Goal: Task Accomplishment & Management: Complete application form

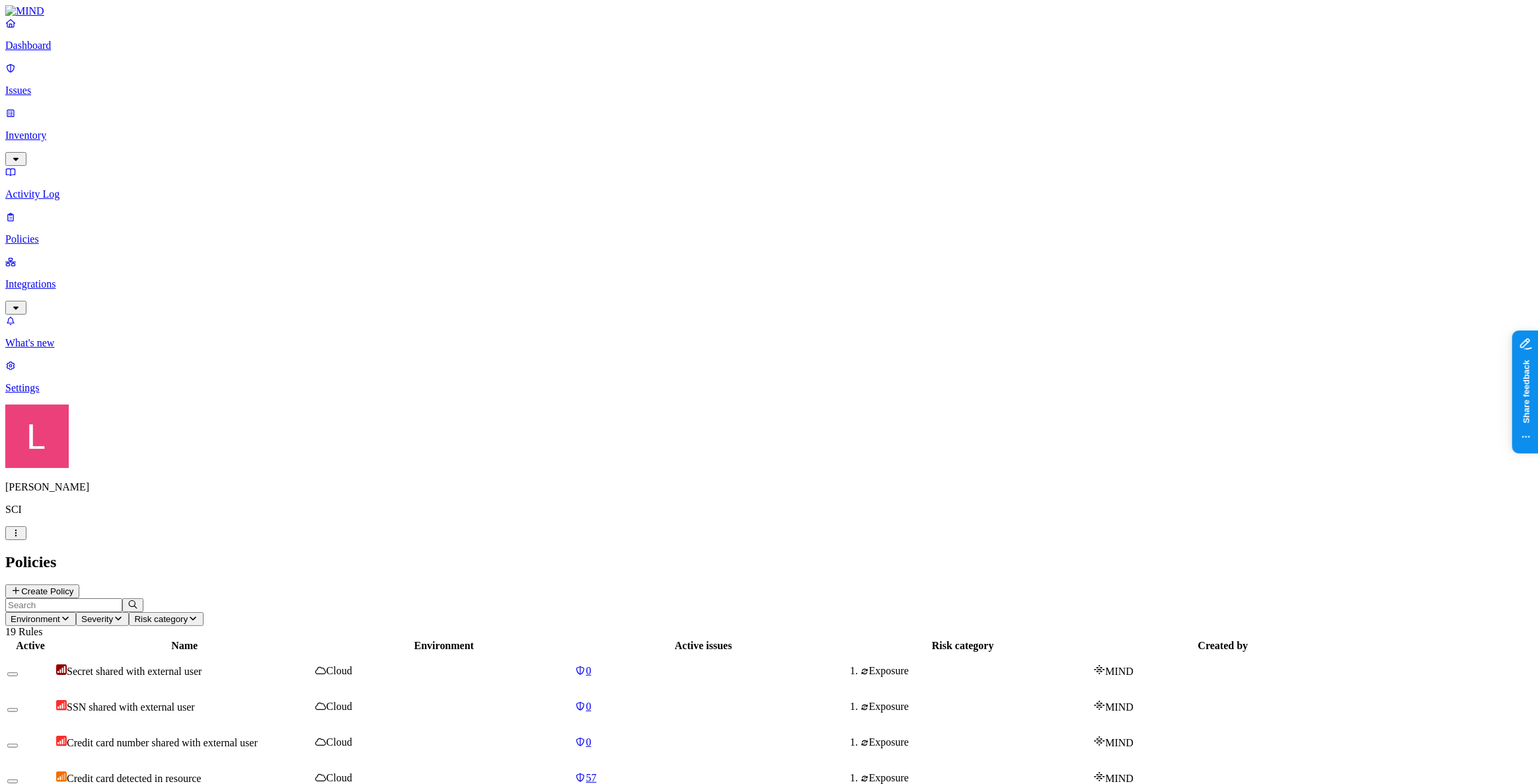
click at [49, 51] on p "Dashboard" at bounding box center [769, 45] width 1528 height 12
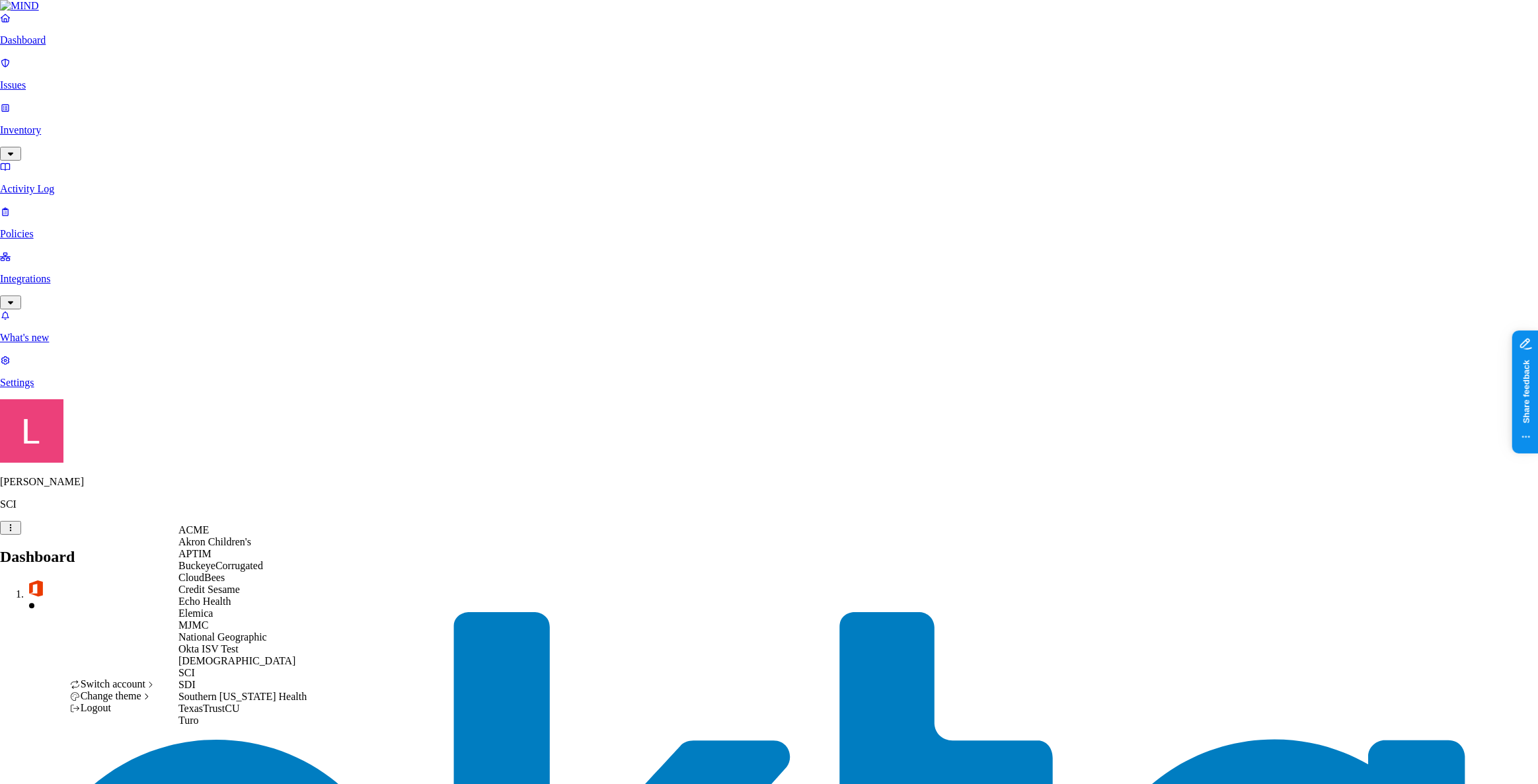
click at [219, 365] on div "ACME" at bounding box center [242, 530] width 129 height 12
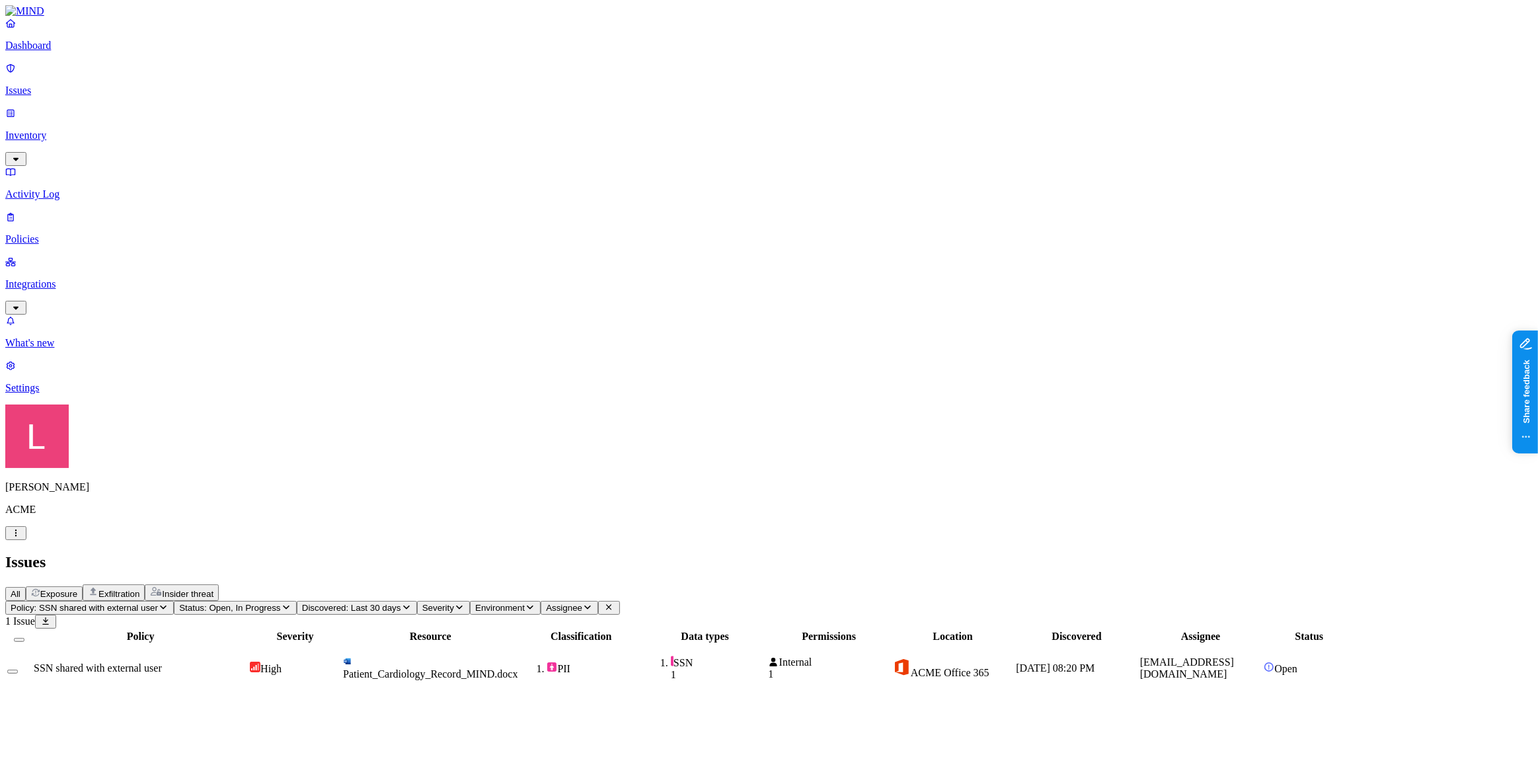
click at [505, 644] on td "Patient_Cardiology_Record_MIND.docx" at bounding box center [430, 668] width 175 height 48
drag, startPoint x: 1170, startPoint y: 355, endPoint x: 1308, endPoint y: 358, distance: 138.0
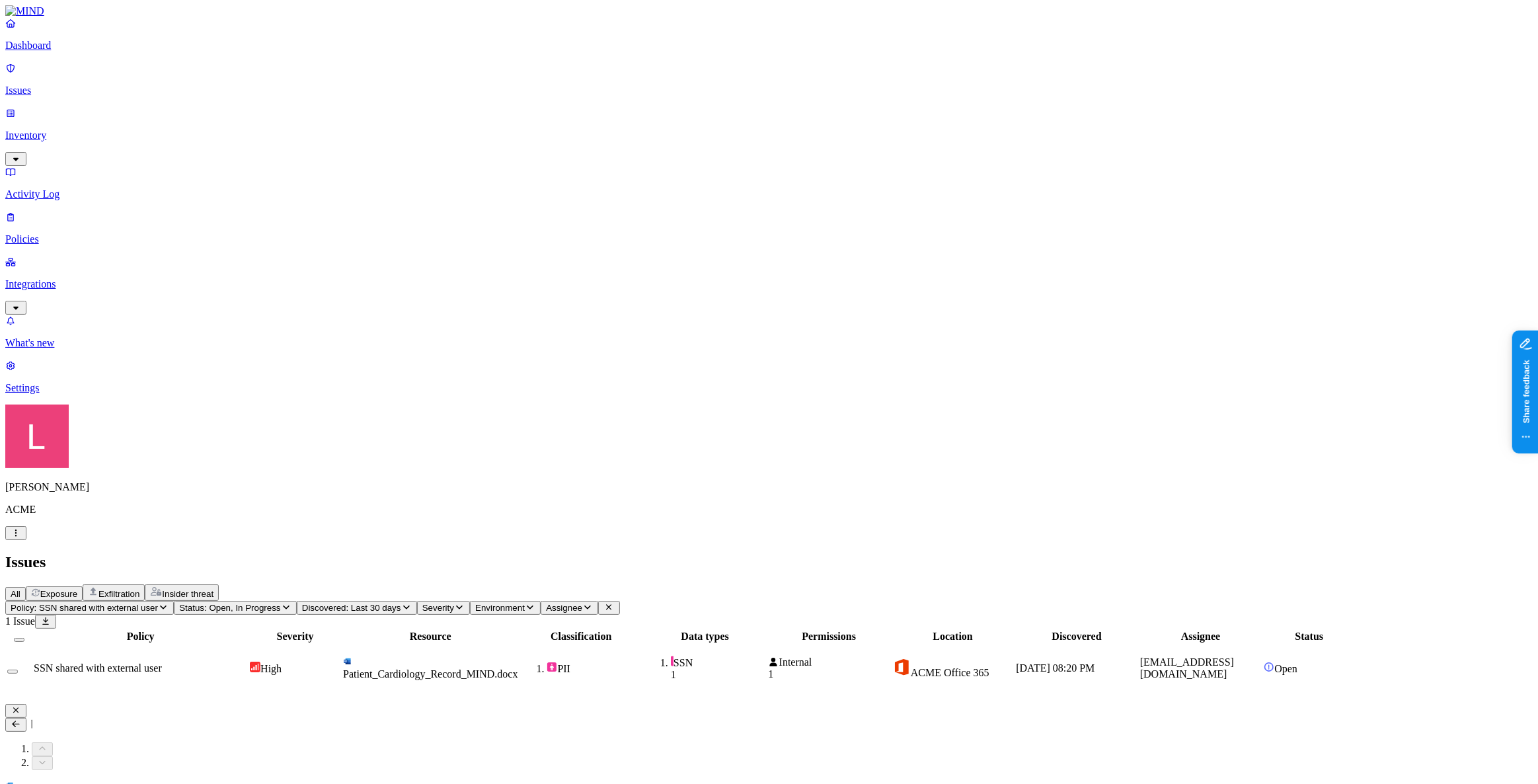
click at [21, 720] on icon at bounding box center [17, 723] width 11 height 8
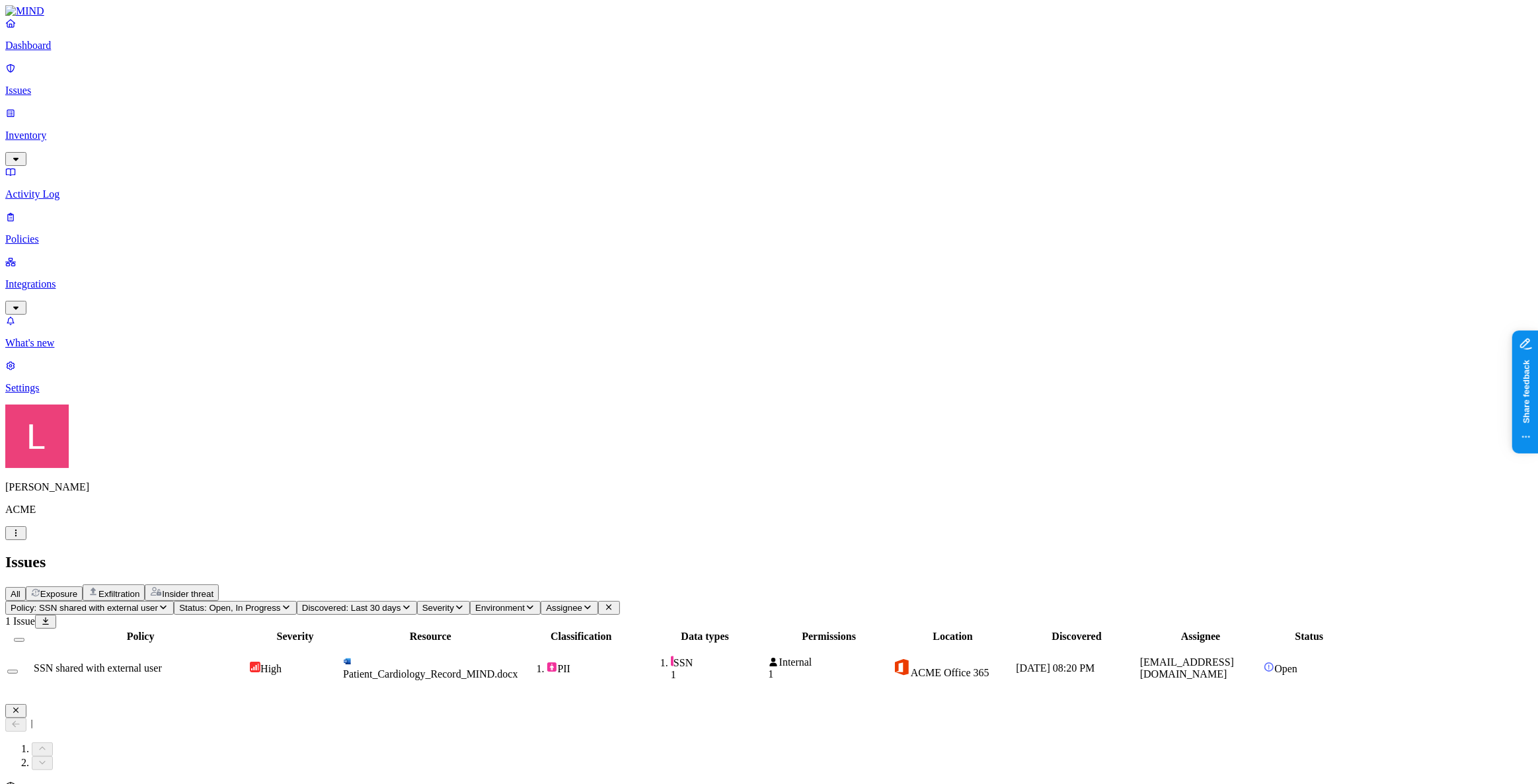
click at [93, 51] on p "Dashboard" at bounding box center [769, 45] width 1528 height 12
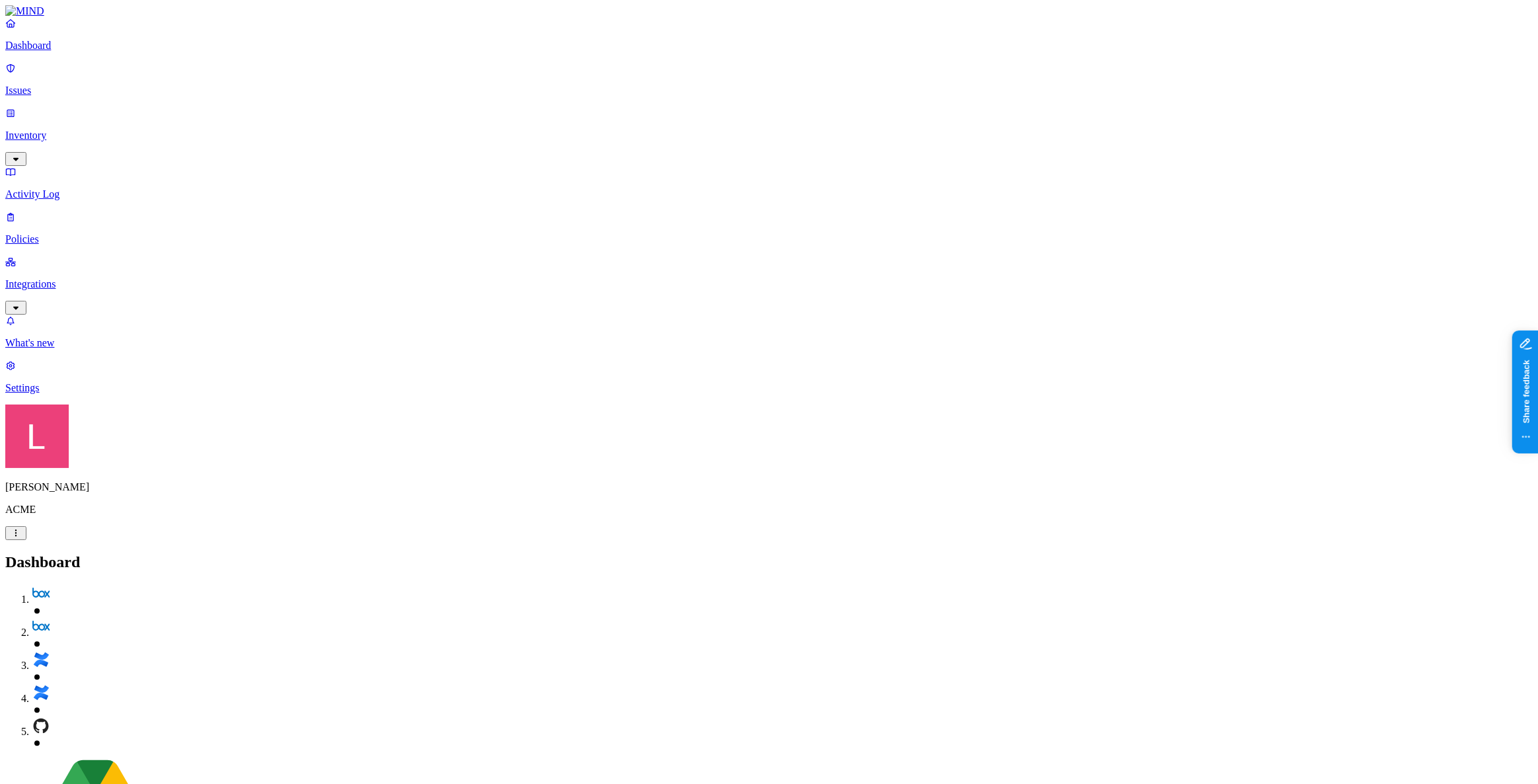
click at [70, 211] on link "Policies" at bounding box center [769, 228] width 1528 height 34
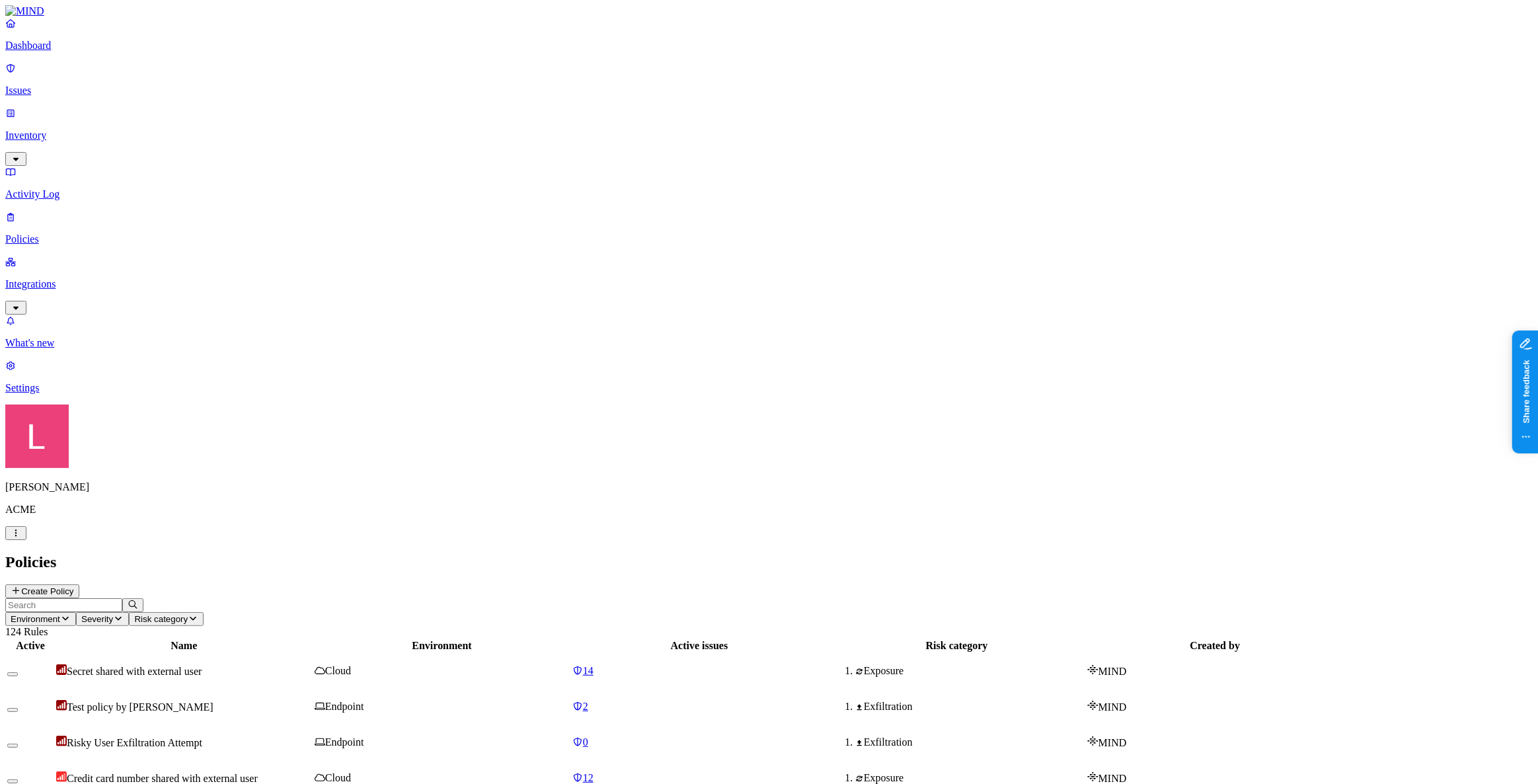
click at [79, 584] on button "Create Policy" at bounding box center [42, 590] width 74 height 14
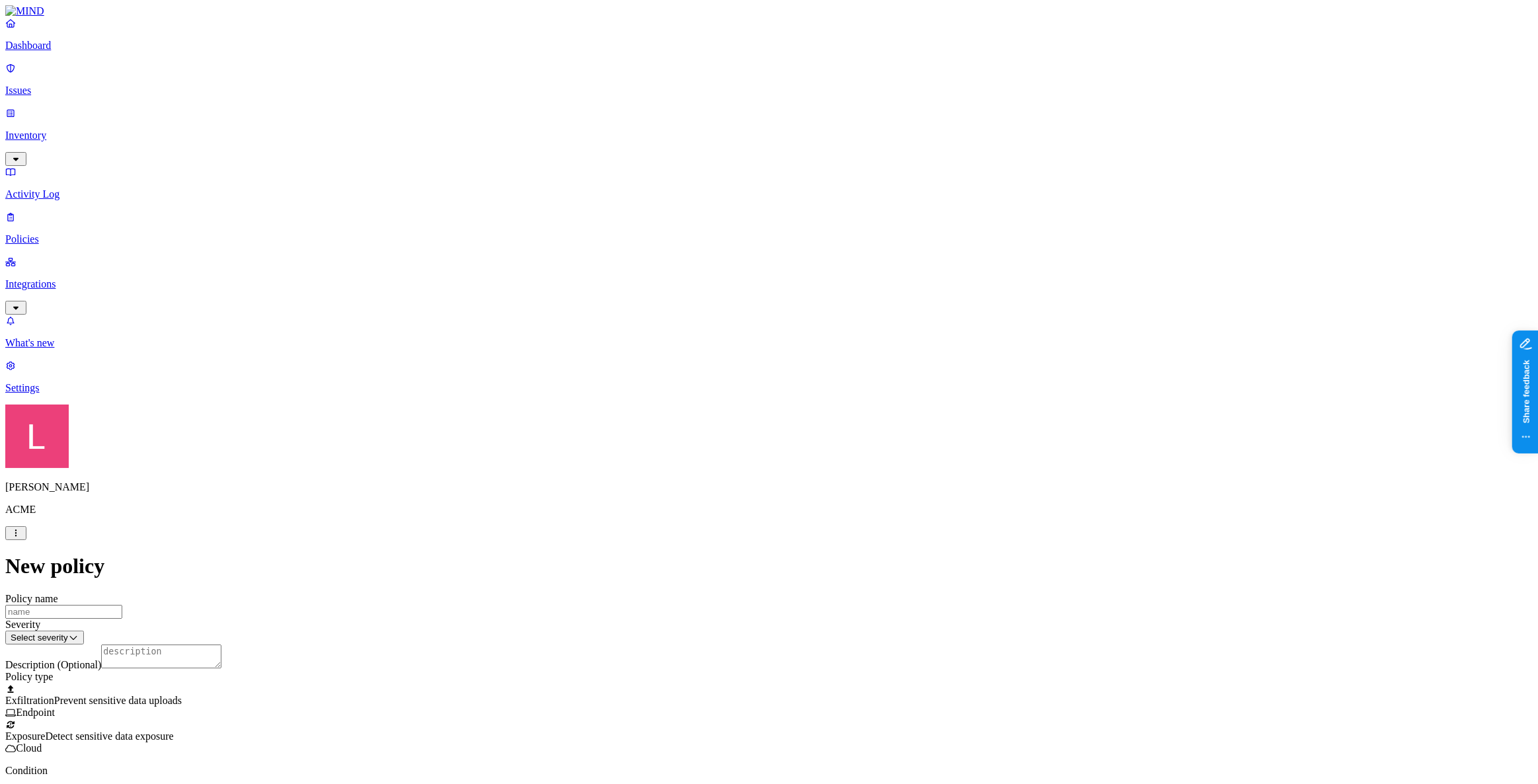
scroll to position [180, 0]
click at [698, 418] on label "Classification" at bounding box center [700, 412] width 58 height 11
click at [686, 541] on div "Secret" at bounding box center [735, 537] width 128 height 37
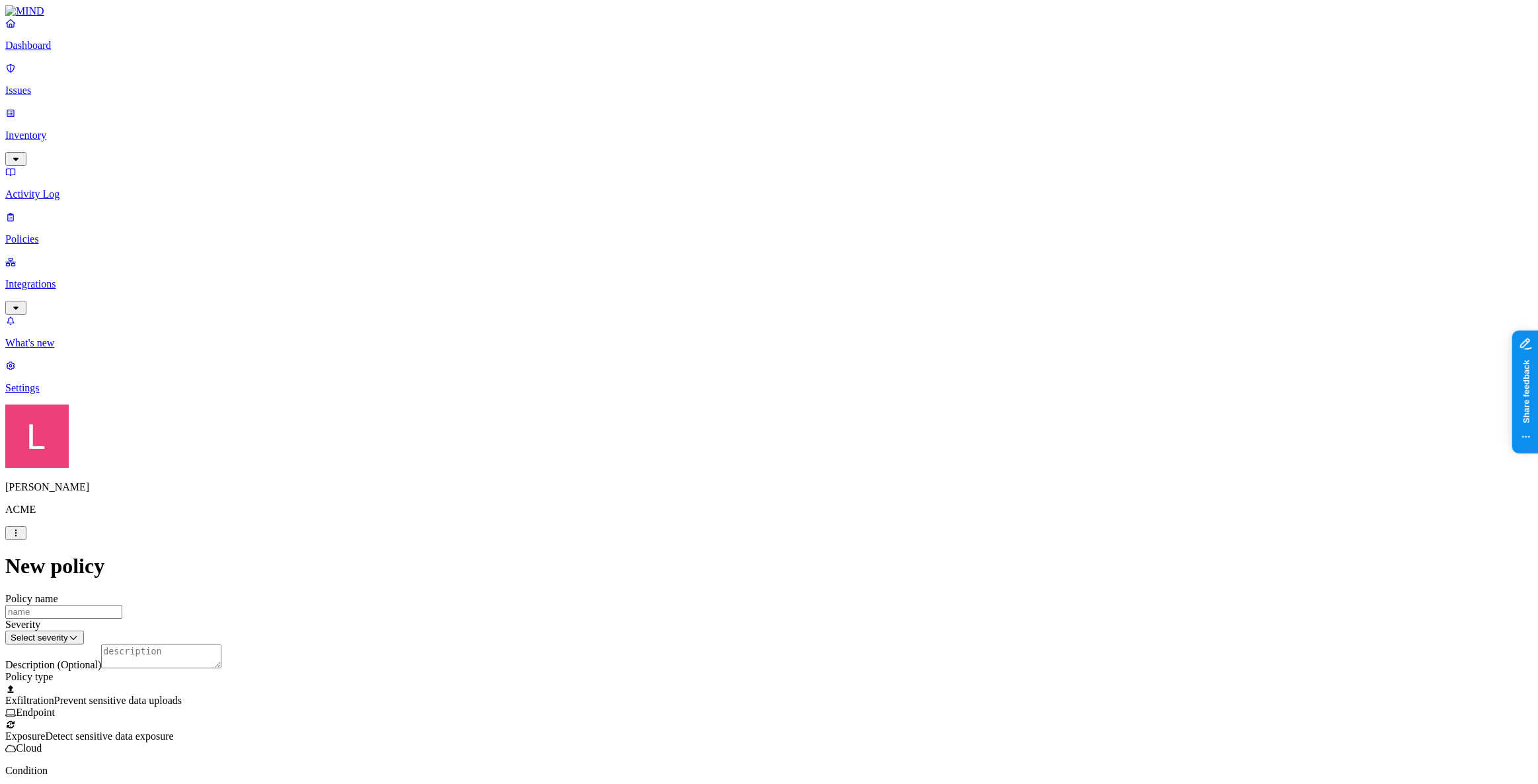
click at [728, 499] on label "Web Domain" at bounding box center [711, 494] width 34 height 23
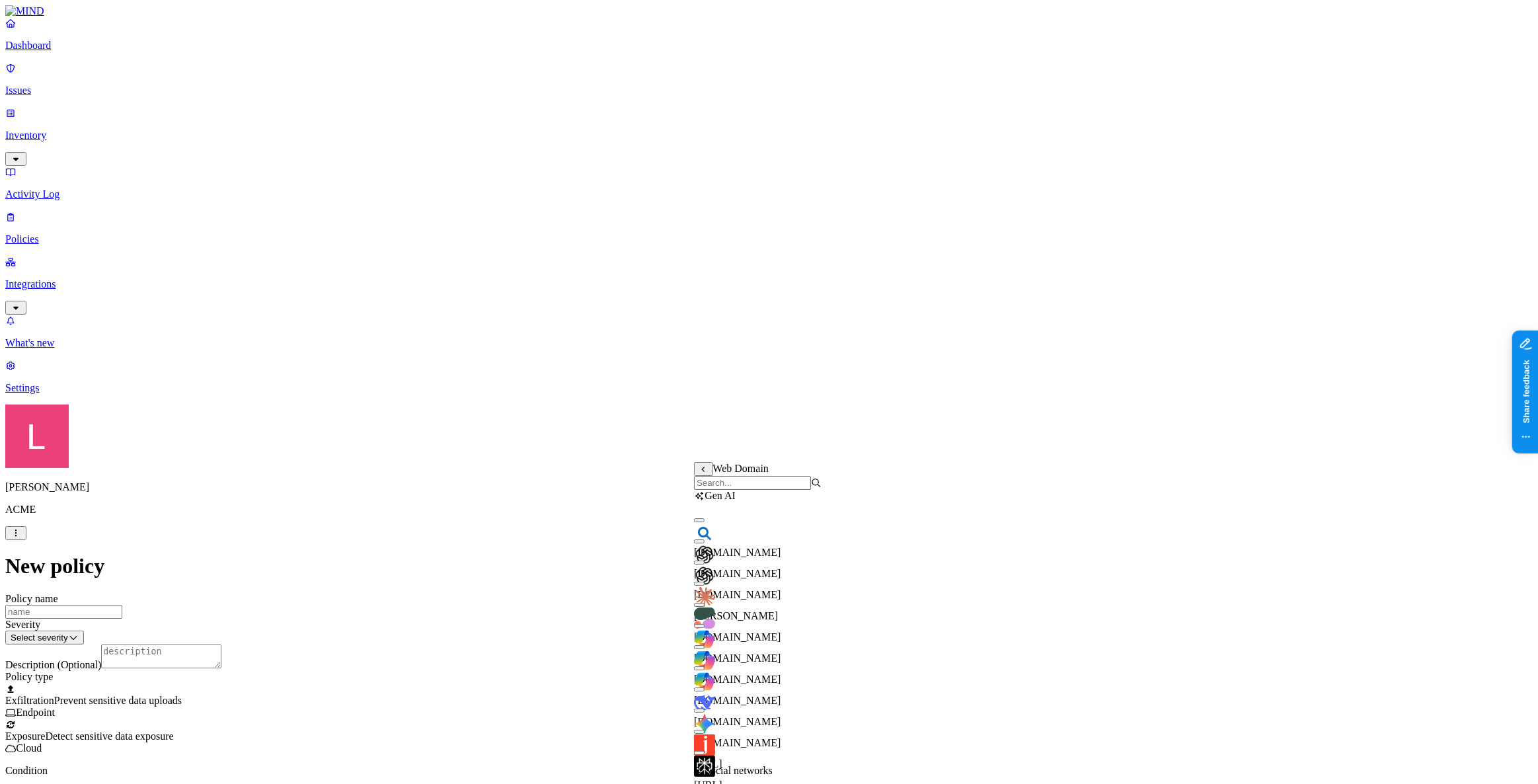
click at [735, 483] on input "search" at bounding box center [752, 482] width 117 height 14
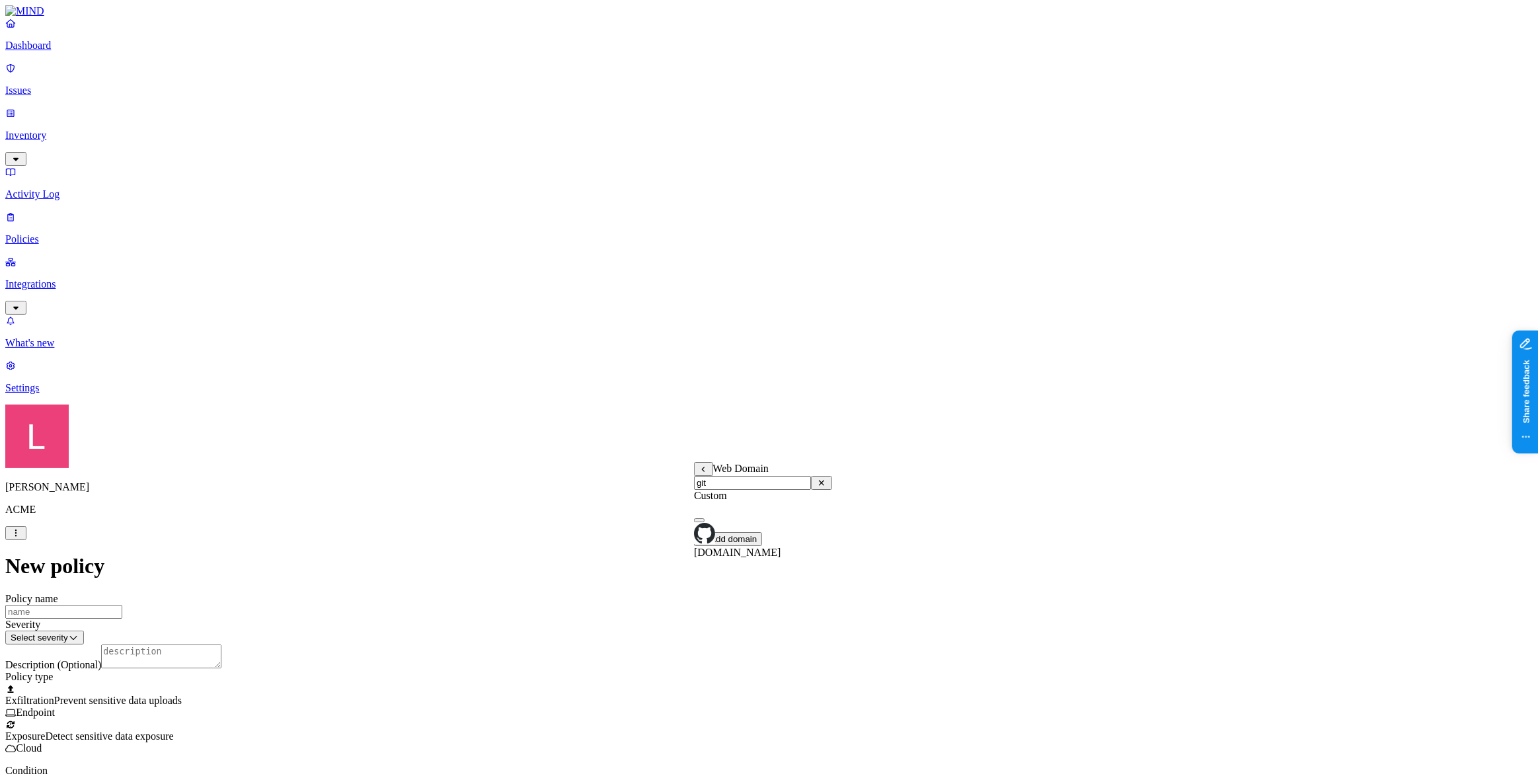
type input "git"
click at [704, 544] on div "[DOMAIN_NAME]" at bounding box center [763, 535] width 138 height 48
click at [733, 542] on label "Web Category" at bounding box center [713, 529] width 39 height 23
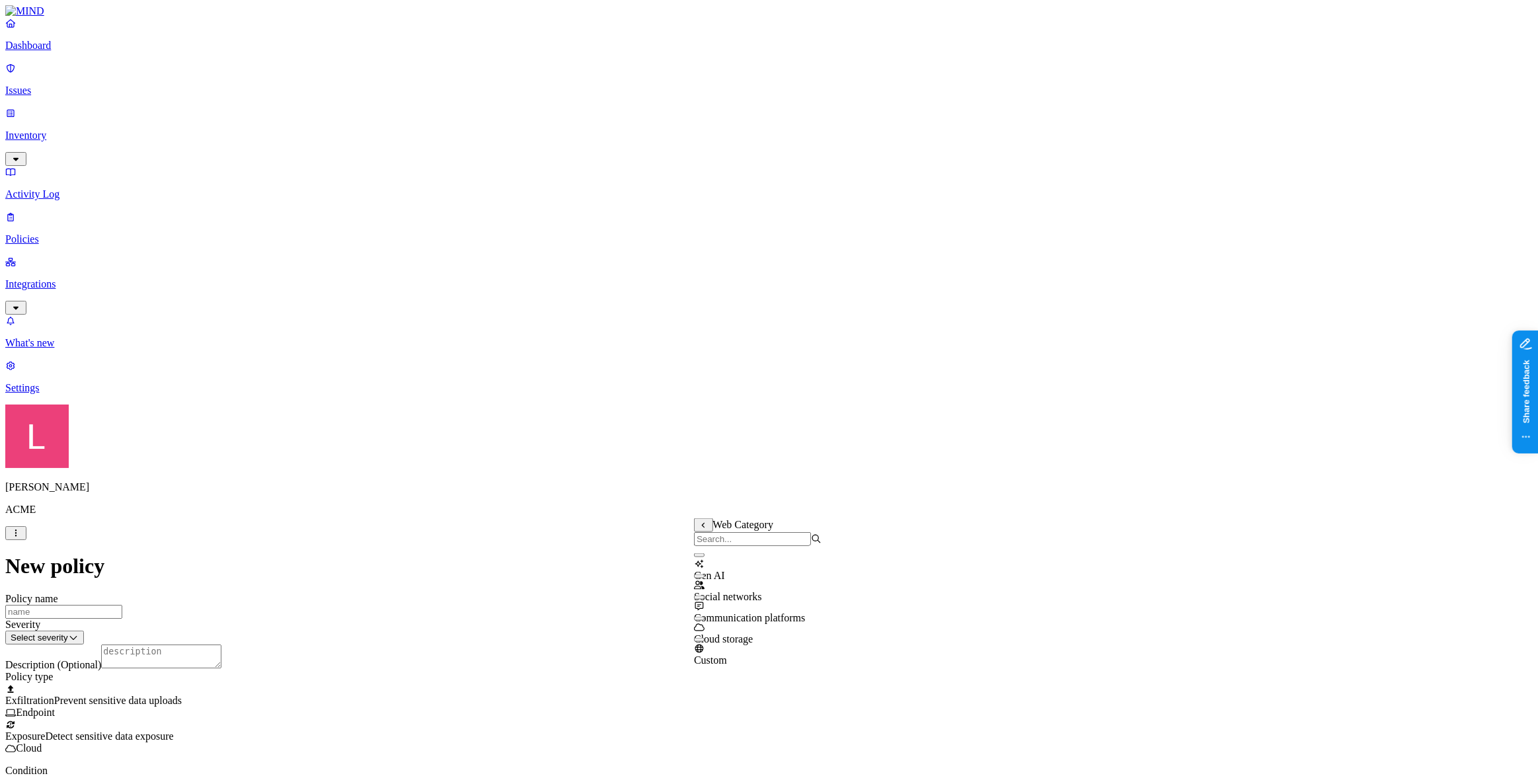
click at [707, 577] on div "Gen AI" at bounding box center [758, 564] width 128 height 36
click at [739, 567] on html "Dashboard Issues Inventory Activity Log Policies Integrations What's new 1 Sett…" at bounding box center [769, 745] width 1538 height 1490
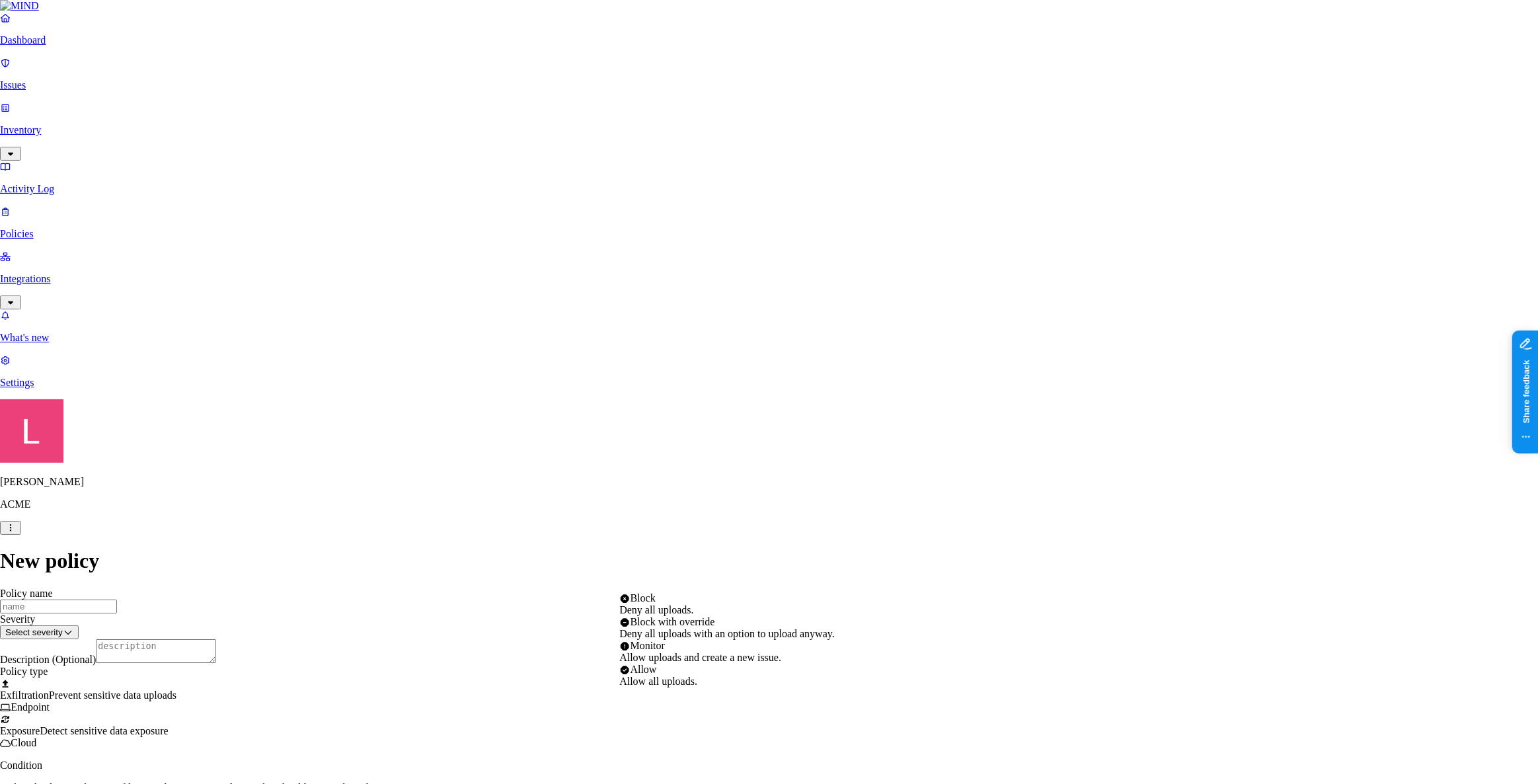
select select "4"
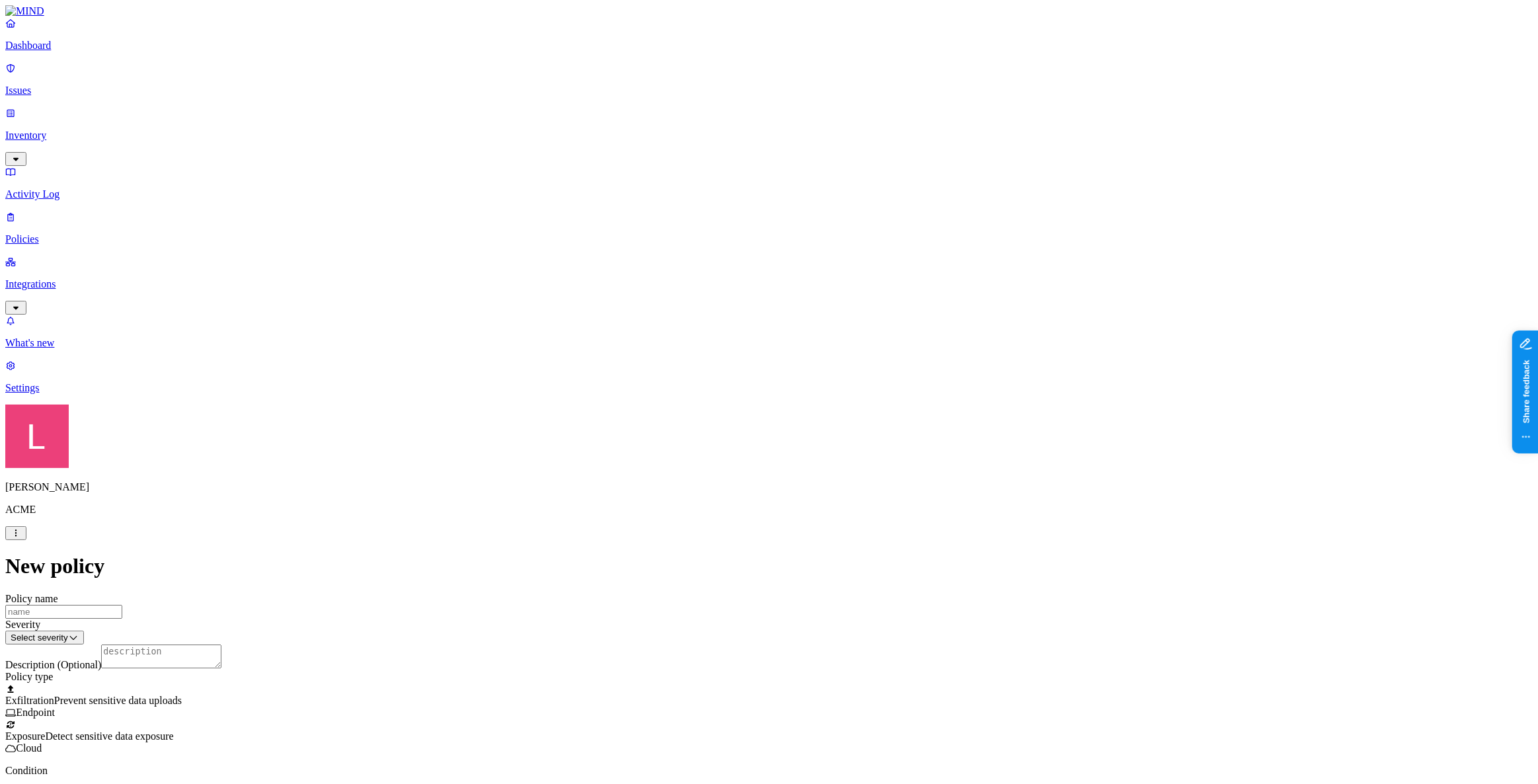
scroll to position [420, 0]
click at [663, 562] on html "Dashboard Issues Inventory Activity Log Policies Integrations What's new 1 Sett…" at bounding box center [769, 772] width 1538 height 1545
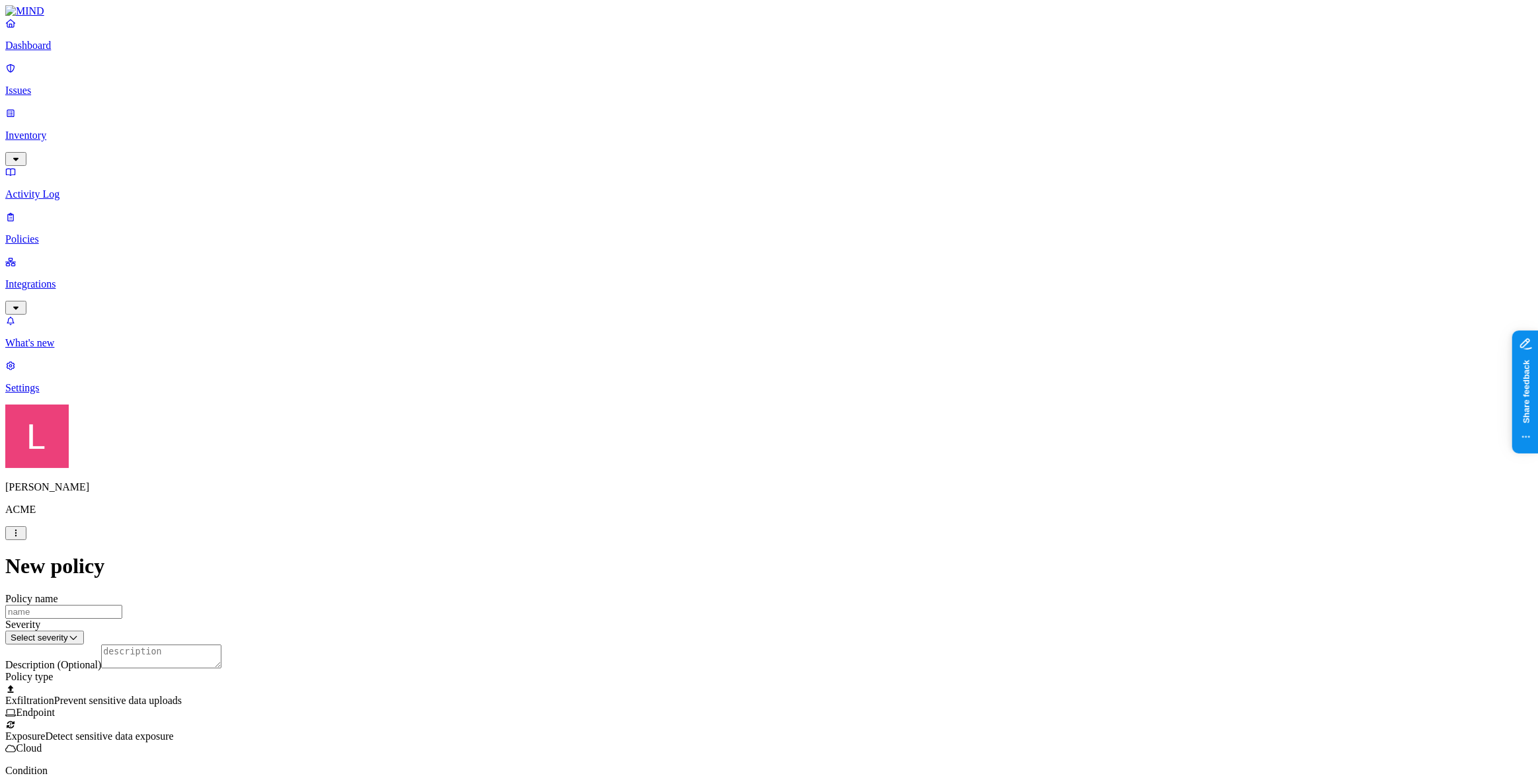
click at [964, 569] on html "Dashboard Issues Inventory Activity Log Policies Integrations What's new 1 Sett…" at bounding box center [769, 771] width 1538 height 1543
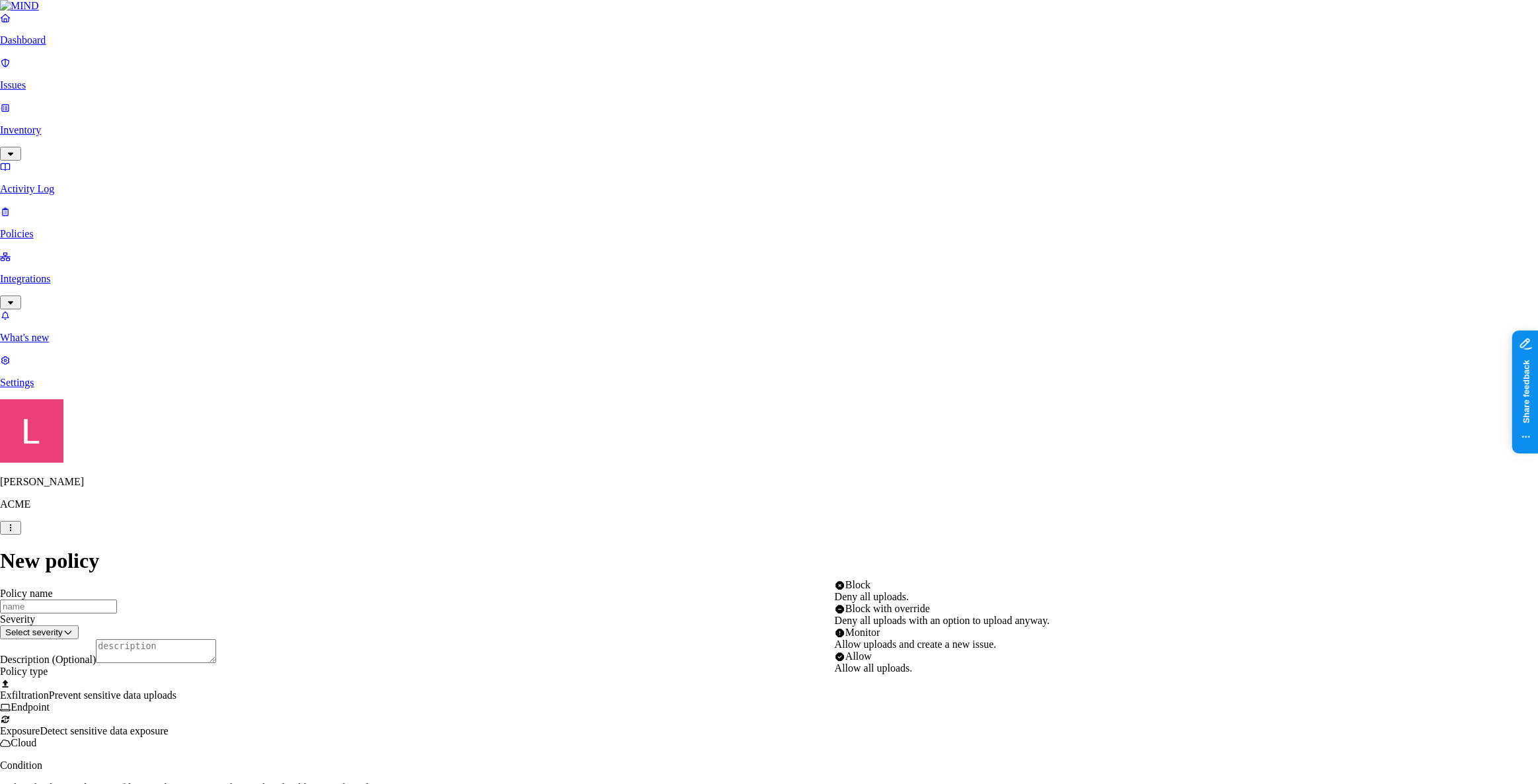
select select "3"
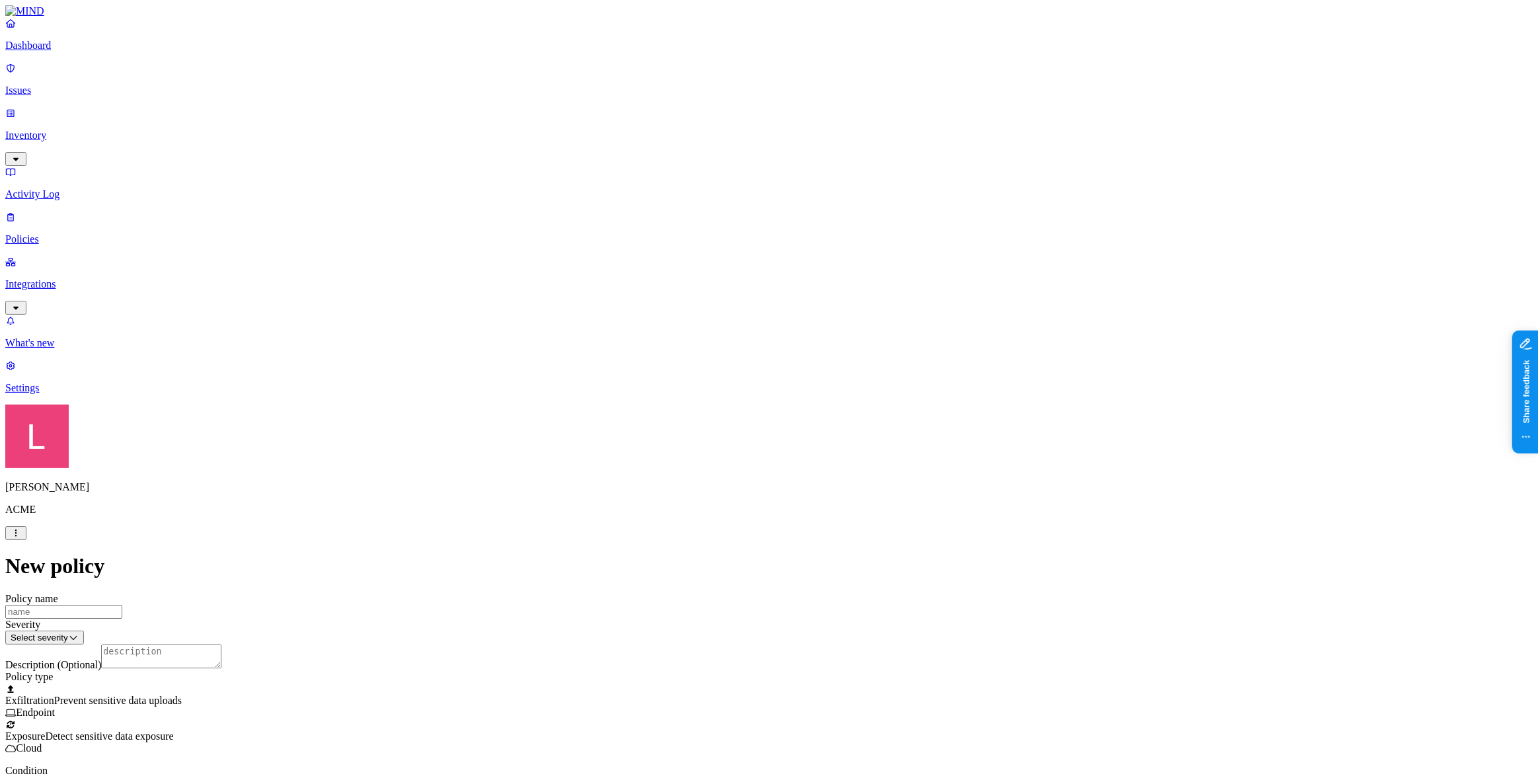
scroll to position [300, 0]
click at [45, 731] on span "Exposure" at bounding box center [25, 736] width 39 height 11
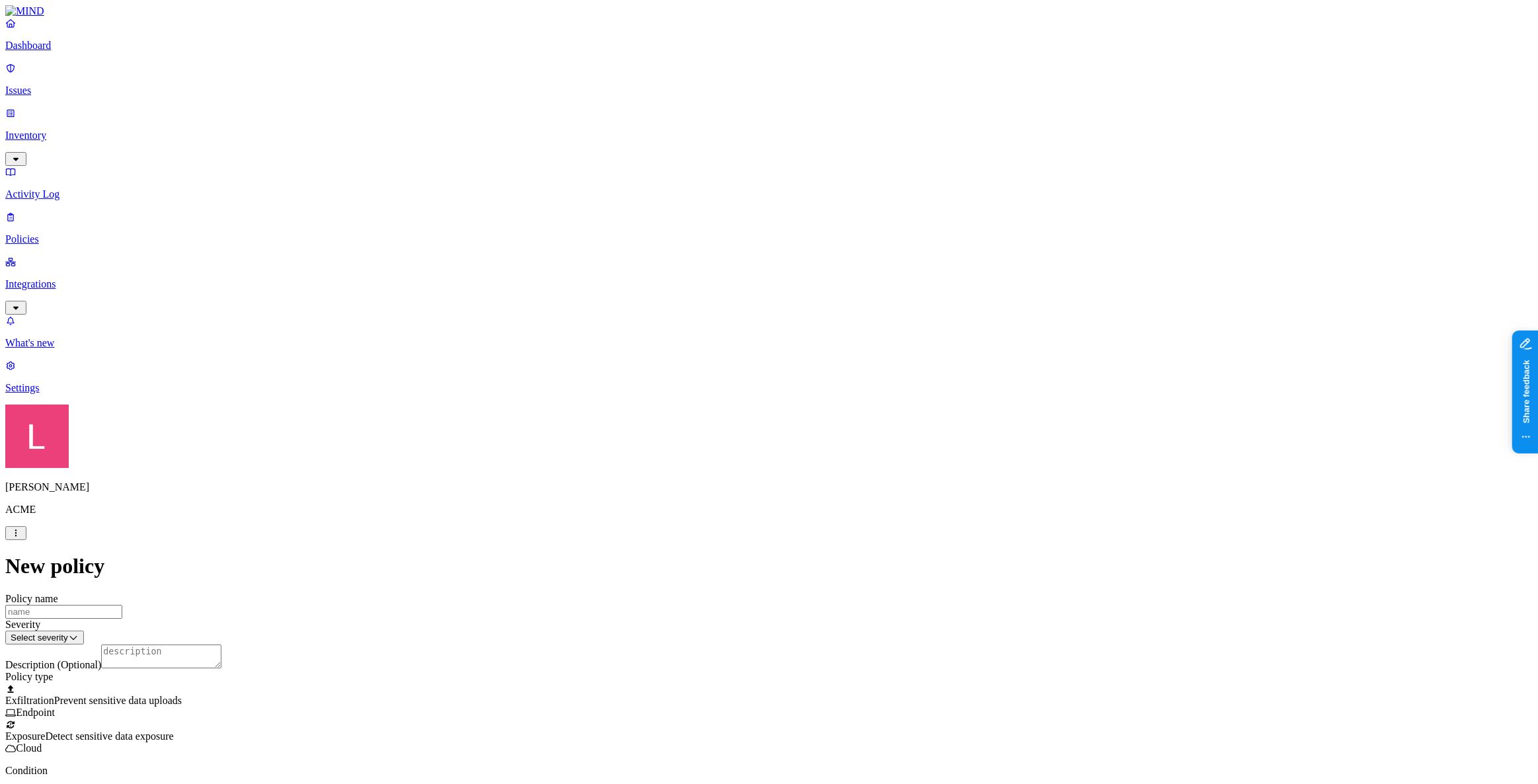
scroll to position [141, 0]
click at [182, 695] on span "Prevent sensitive data uploads" at bounding box center [118, 700] width 128 height 11
click at [772, 719] on div "Exposure Detect sensitive data exposure Cloud" at bounding box center [769, 736] width 1528 height 36
click at [707, 456] on label "Classification" at bounding box center [700, 451] width 58 height 11
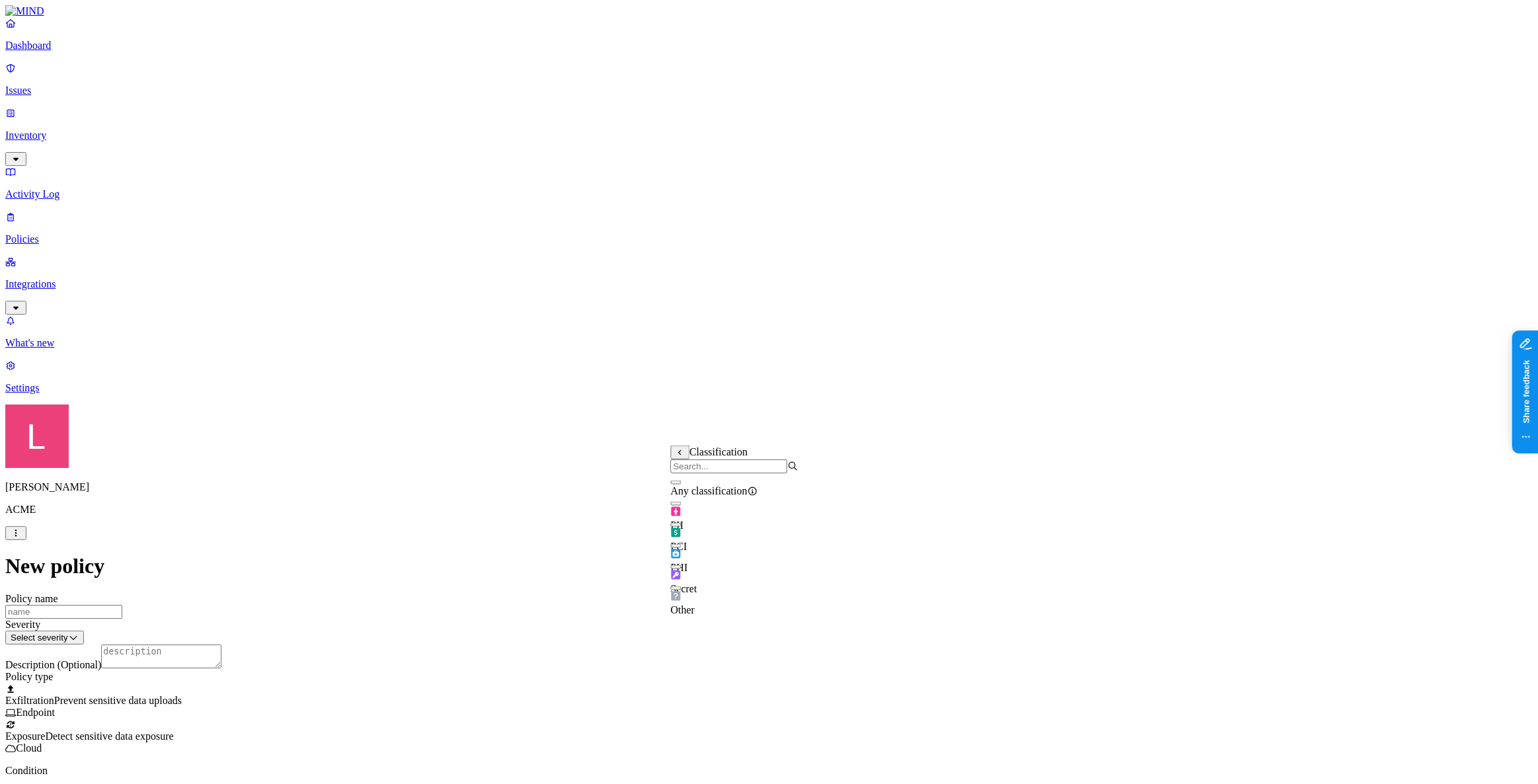
click at [688, 522] on div "PII" at bounding box center [735, 513] width 128 height 37
click at [698, 581] on label "Risky user access" at bounding box center [685, 581] width 28 height 35
click at [702, 525] on label "True" at bounding box center [686, 520] width 30 height 11
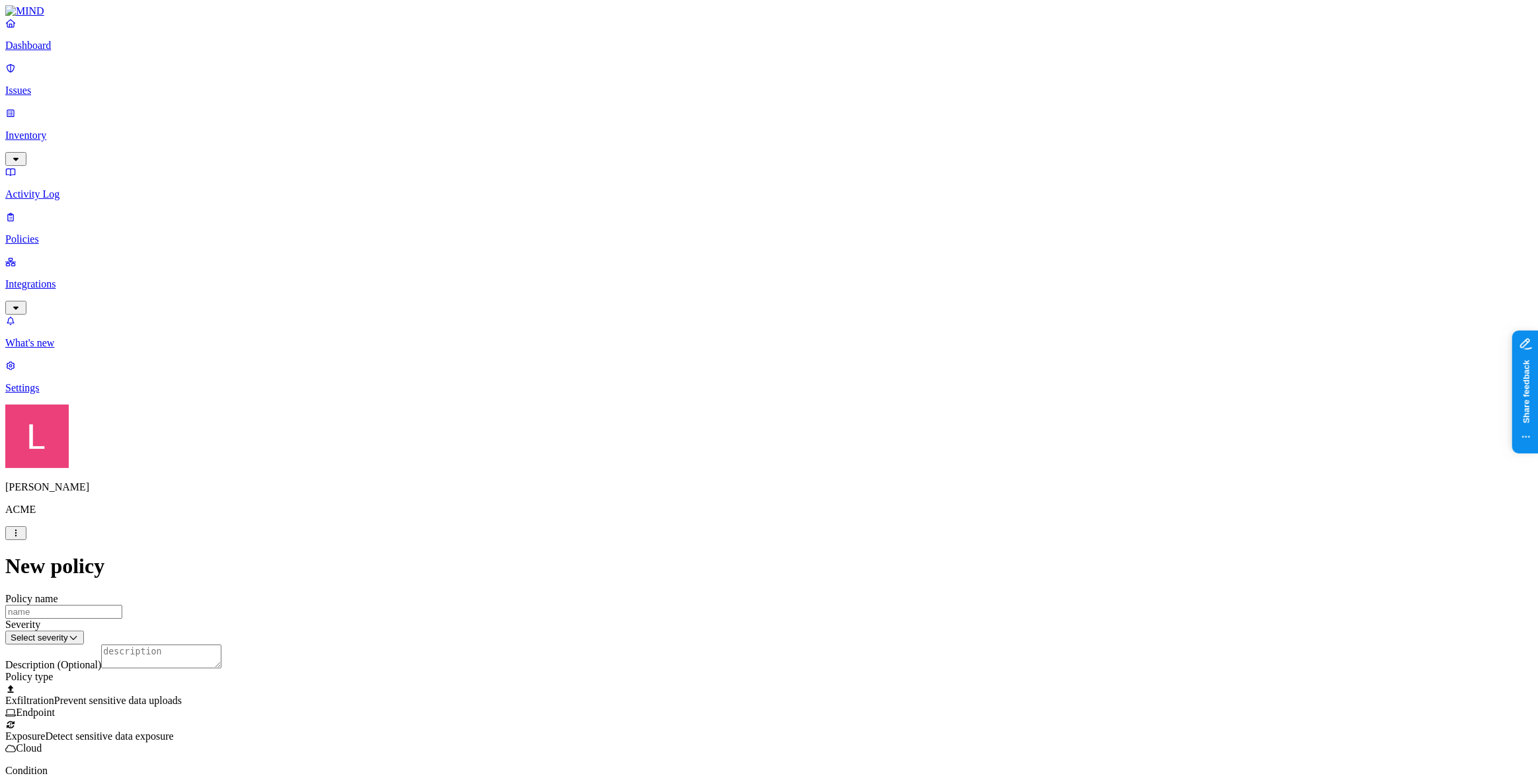
click at [81, 51] on p "Dashboard" at bounding box center [769, 45] width 1528 height 12
